Goal: Transaction & Acquisition: Book appointment/travel/reservation

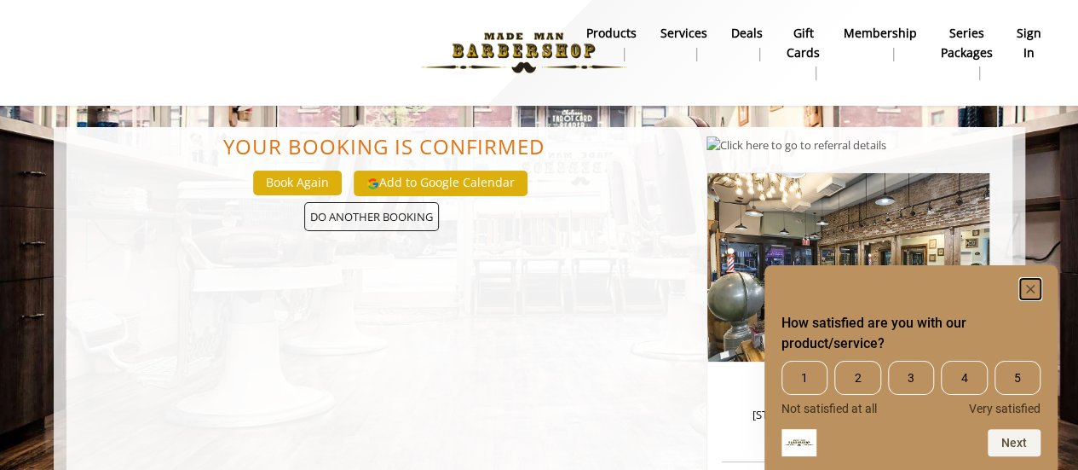
click at [1032, 286] on icon "Hide survey" at bounding box center [1030, 289] width 9 height 9
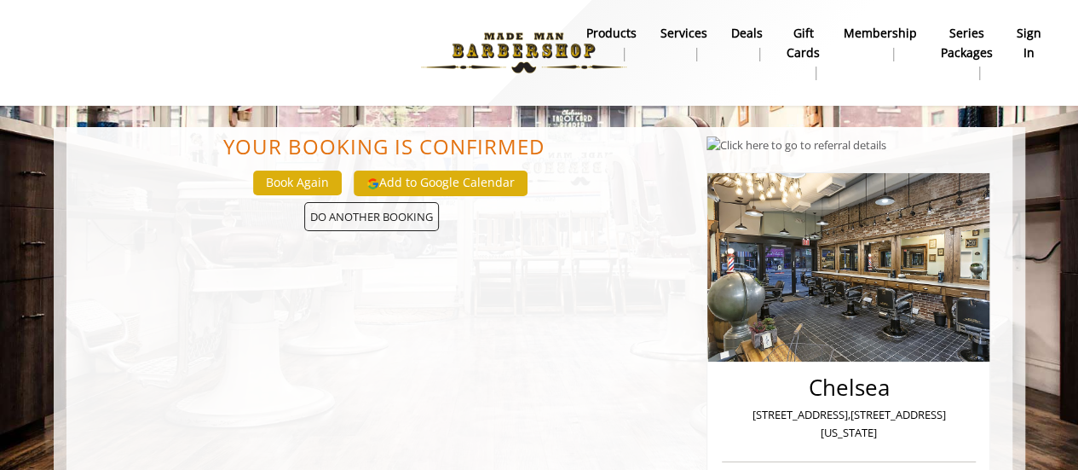
click at [389, 199] on div "Add to Google Calendar" at bounding box center [441, 184] width 186 height 38
click at [374, 217] on span "DO ANOTHER BOOKING" at bounding box center [371, 217] width 135 height 30
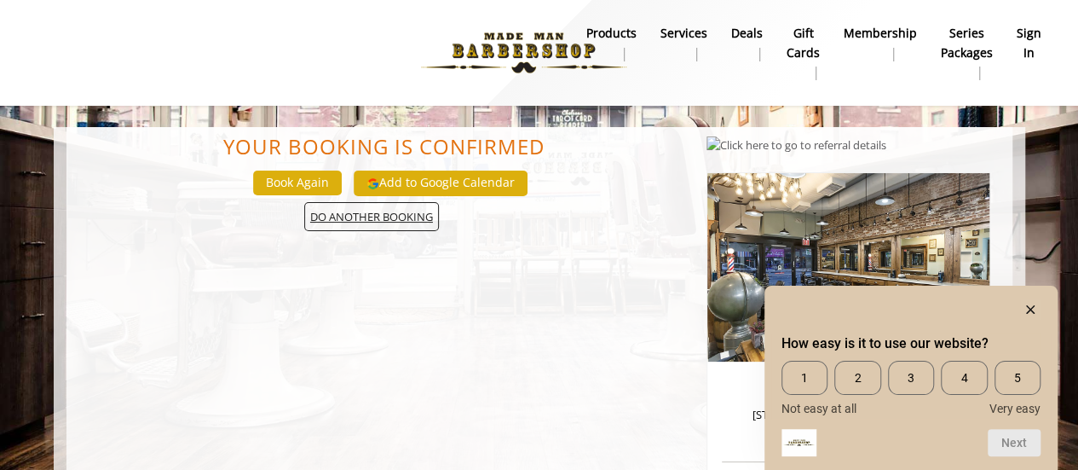
click at [399, 225] on span "DO ANOTHER BOOKING" at bounding box center [371, 217] width 135 height 30
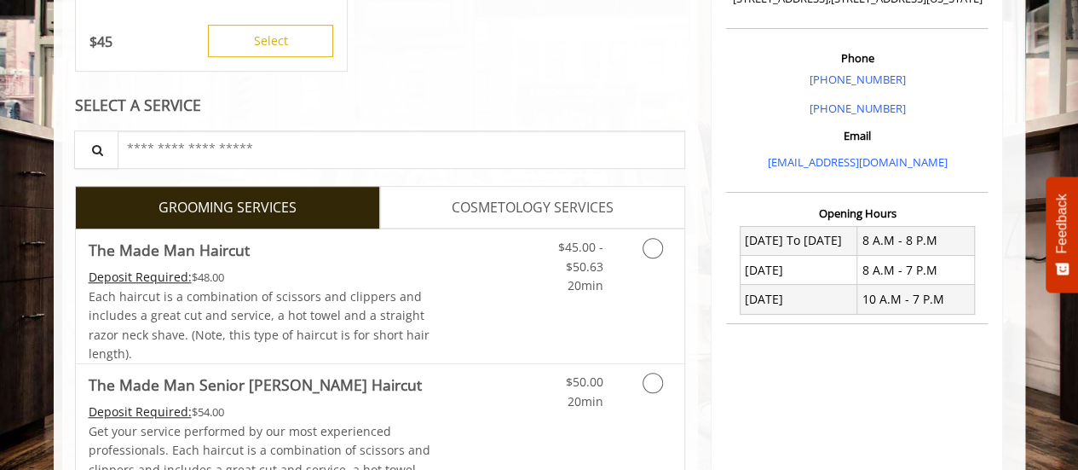
scroll to position [474, 0]
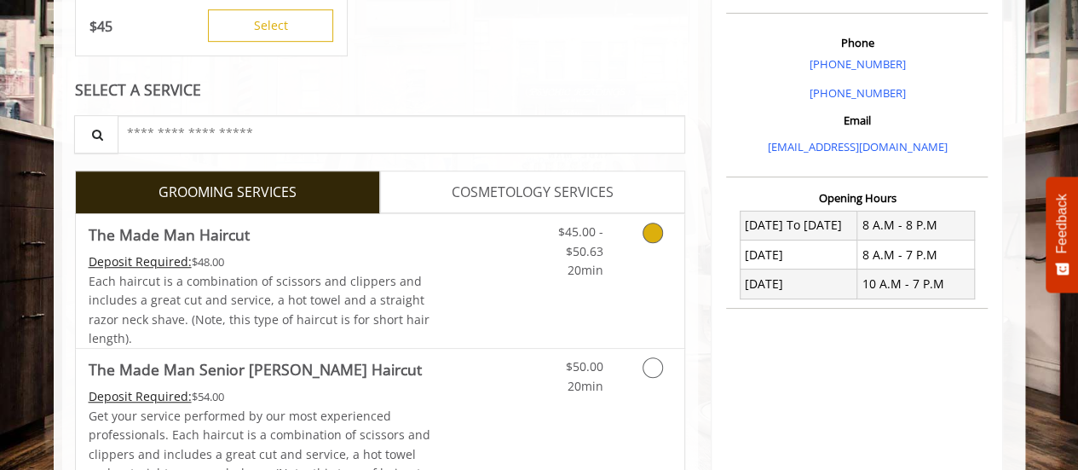
click at [518, 239] on link "Discounted Price" at bounding box center [481, 281] width 101 height 134
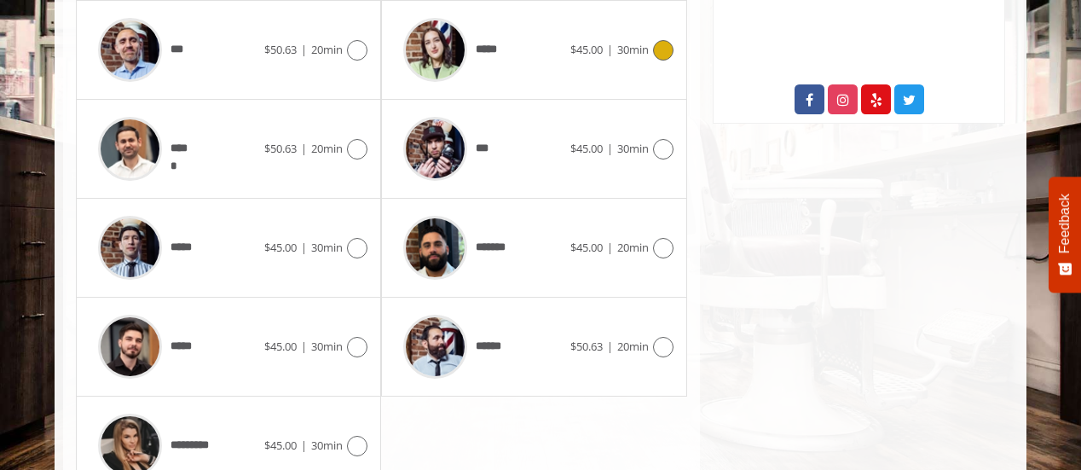
scroll to position [945, 0]
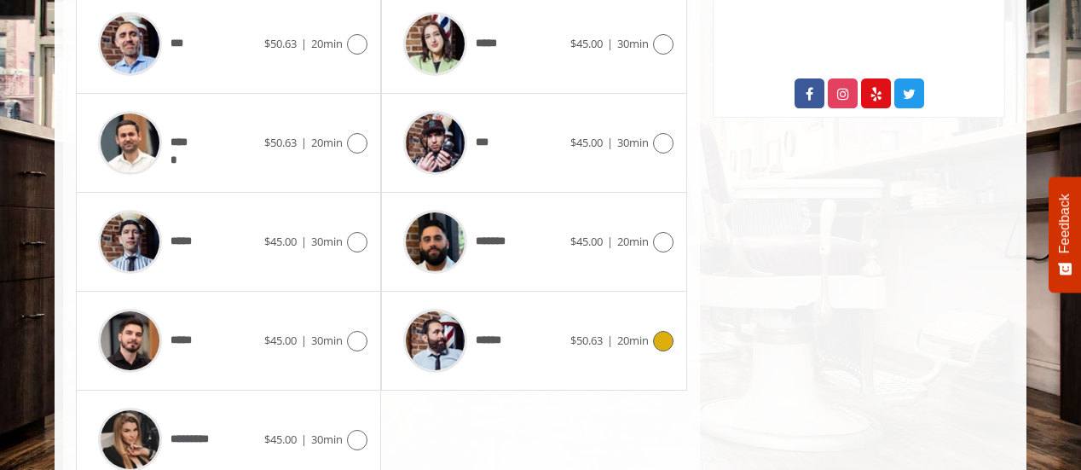
click at [510, 315] on div "******" at bounding box center [482, 340] width 175 height 81
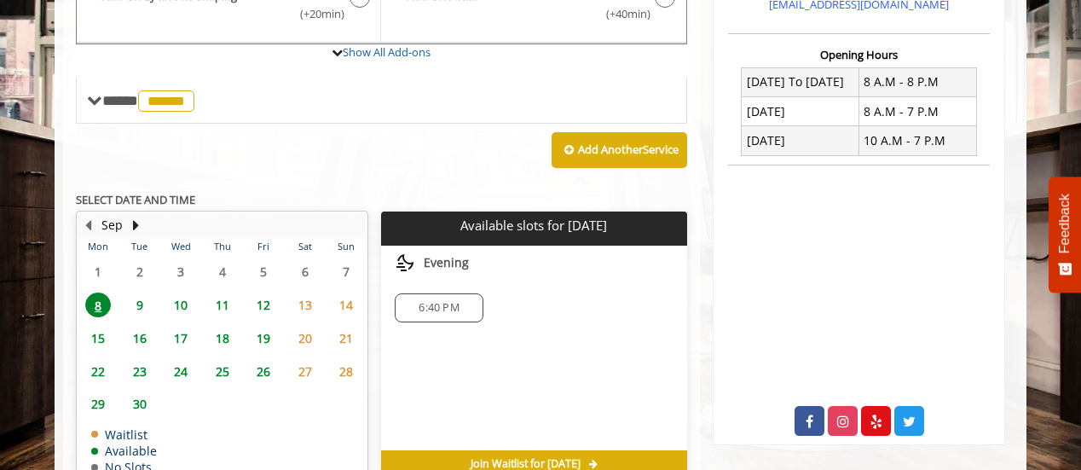
scroll to position [619, 0]
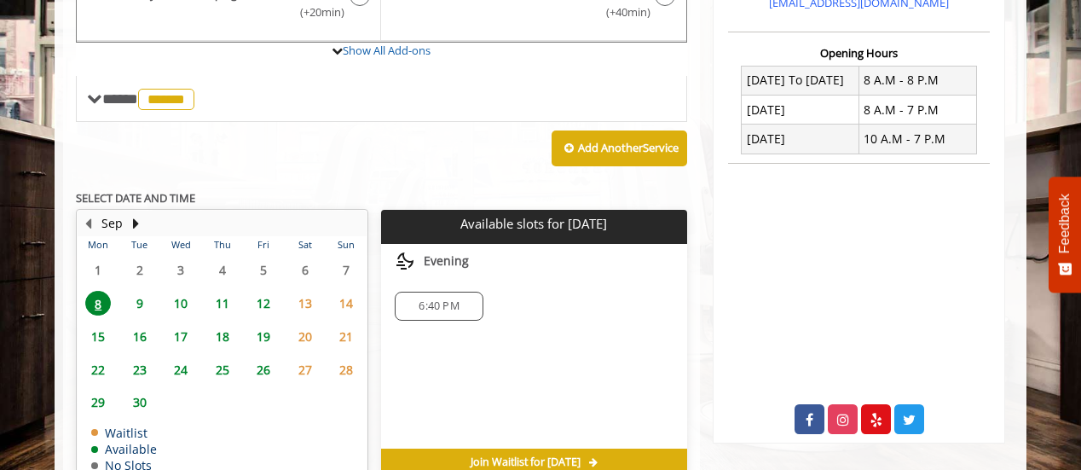
click at [181, 368] on span "24" at bounding box center [181, 369] width 26 height 25
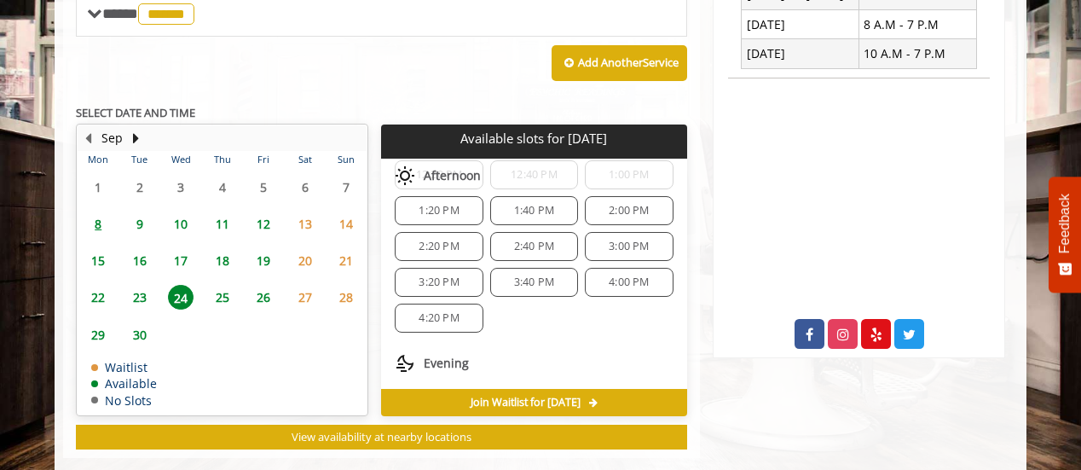
scroll to position [356, 0]
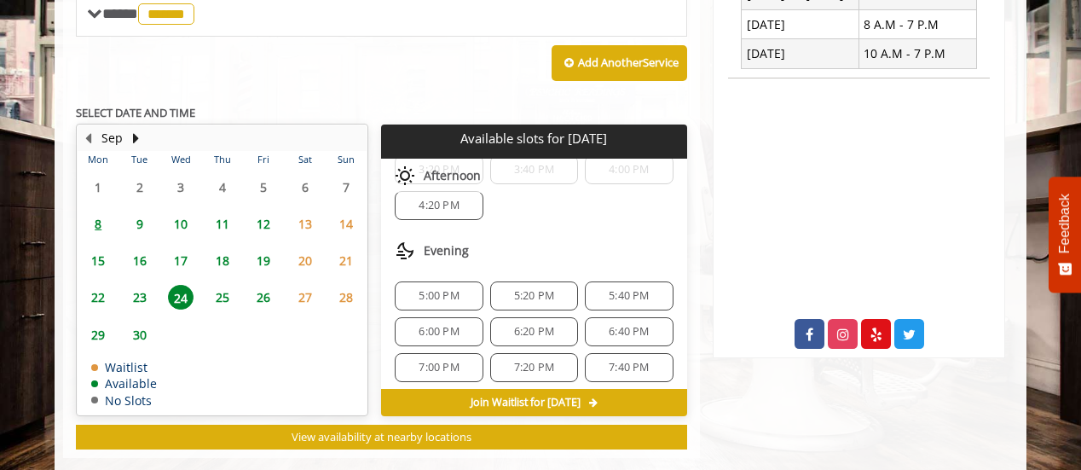
click at [450, 327] on span "6:00 PM" at bounding box center [439, 332] width 40 height 14
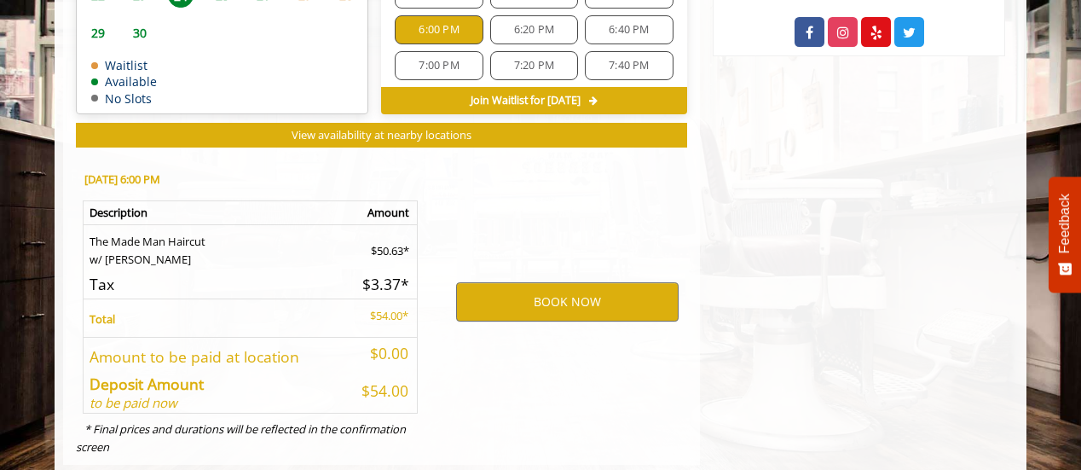
scroll to position [1037, 0]
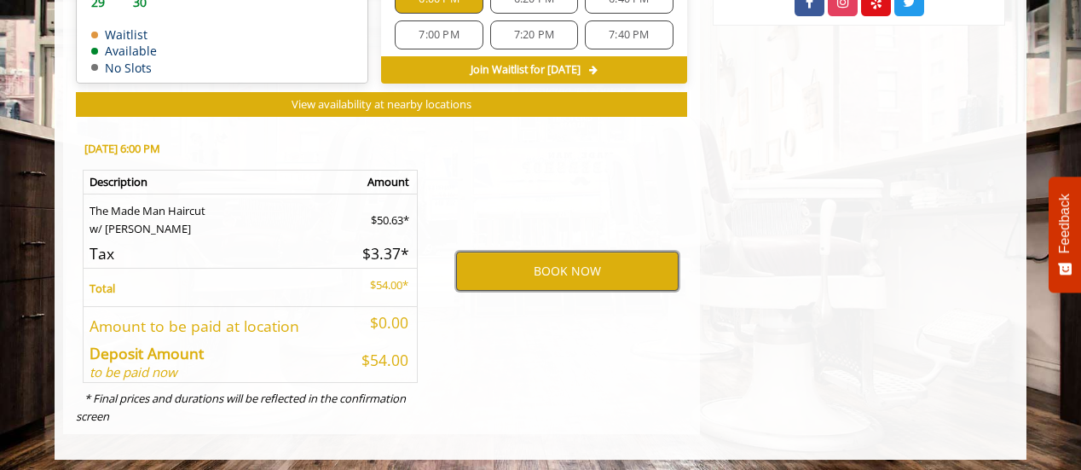
click at [531, 262] on button "BOOK NOW" at bounding box center [567, 271] width 223 height 39
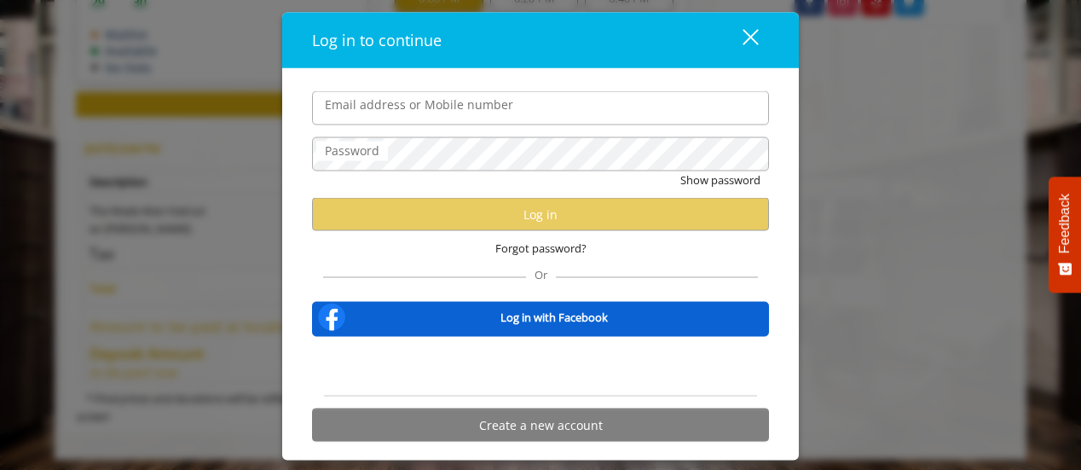
click at [460, 111] on input "Email address or Mobile number" at bounding box center [540, 108] width 457 height 34
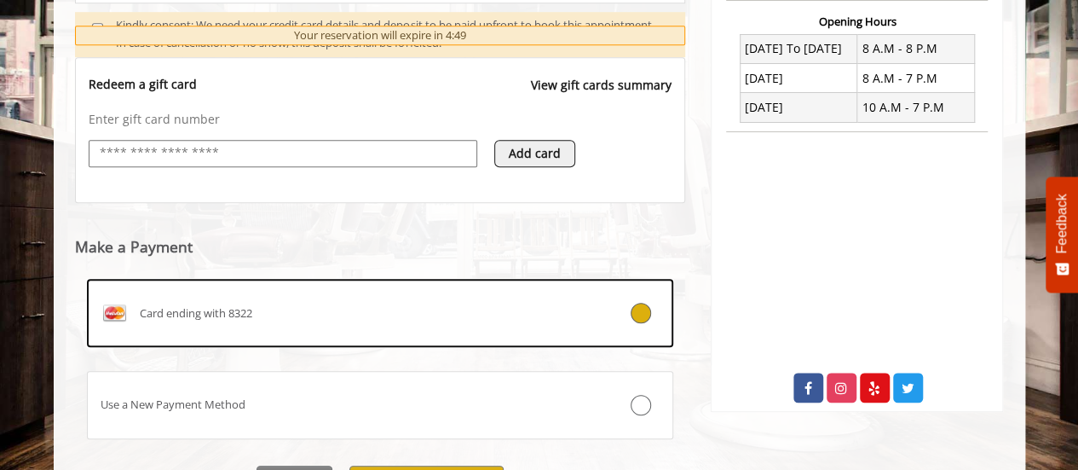
scroll to position [741, 0]
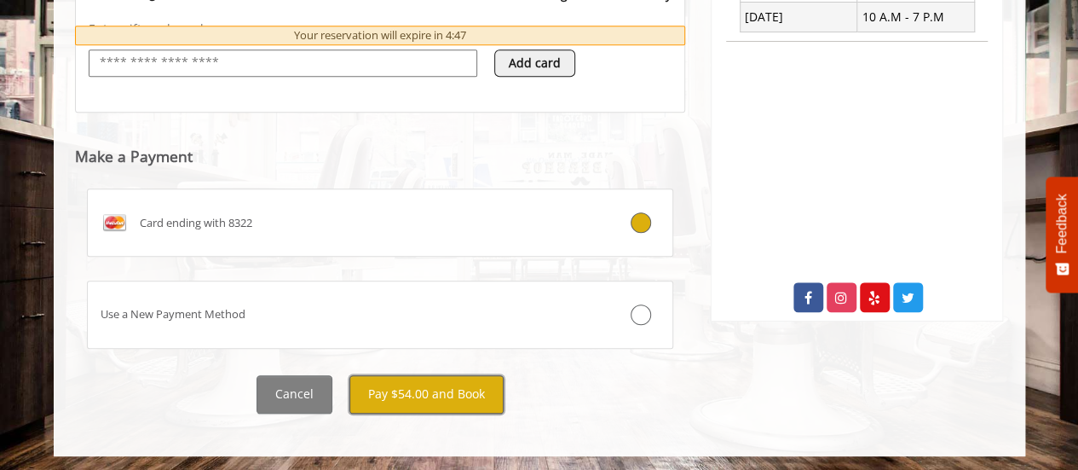
click at [434, 402] on button "Pay $54.00 and Book" at bounding box center [427, 394] width 154 height 38
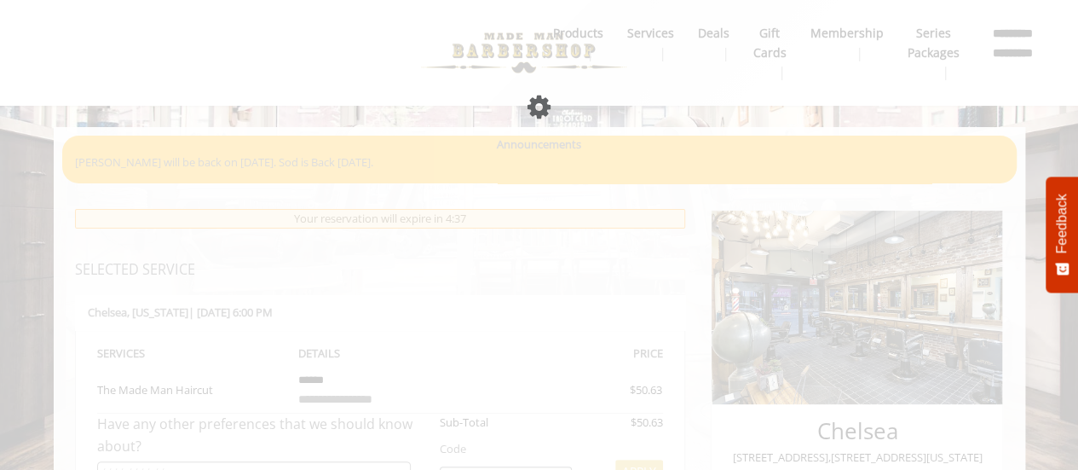
scroll to position [128, 0]
